Goal: Check status: Check status

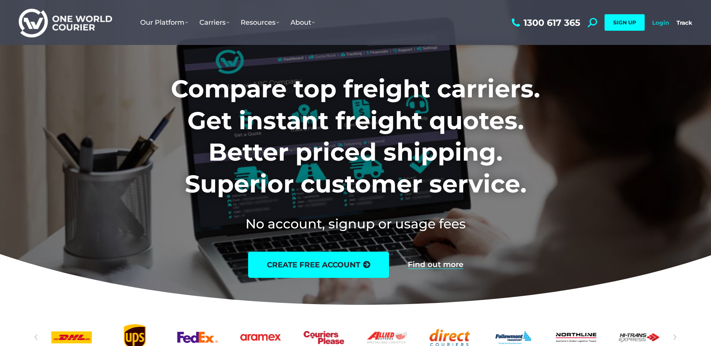
click at [658, 24] on link "Login" at bounding box center [660, 22] width 17 height 7
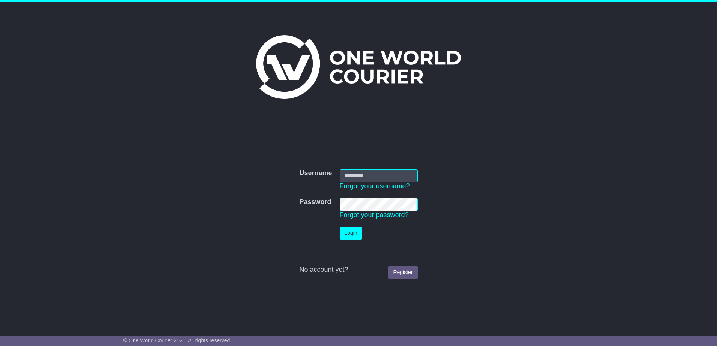
type input "*****"
click at [349, 231] on button "Login" at bounding box center [351, 233] width 22 height 13
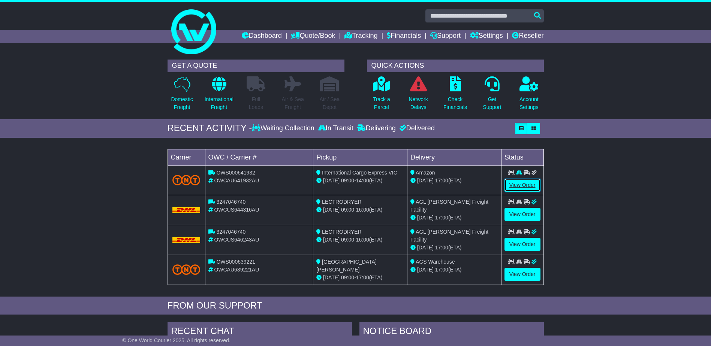
click at [521, 180] on link "View Order" at bounding box center [523, 185] width 36 height 13
